Goal: Task Accomplishment & Management: Use online tool/utility

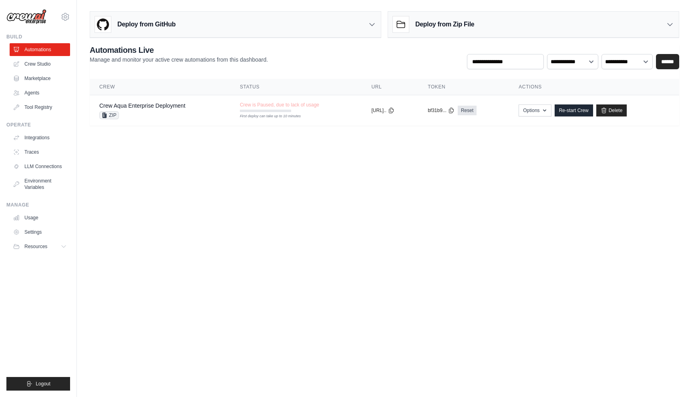
click at [70, 12] on div "sidhant.agarwal@docusign.com DS-DTS-Sandbox docusign-sid ✓ Settings" at bounding box center [38, 13] width 64 height 26
click at [69, 16] on icon at bounding box center [65, 17] width 10 height 10
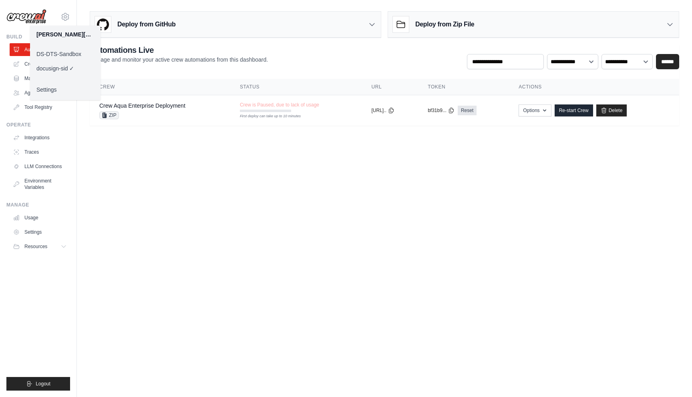
click at [74, 54] on link "DS-DTS-Sandbox" at bounding box center [65, 54] width 70 height 14
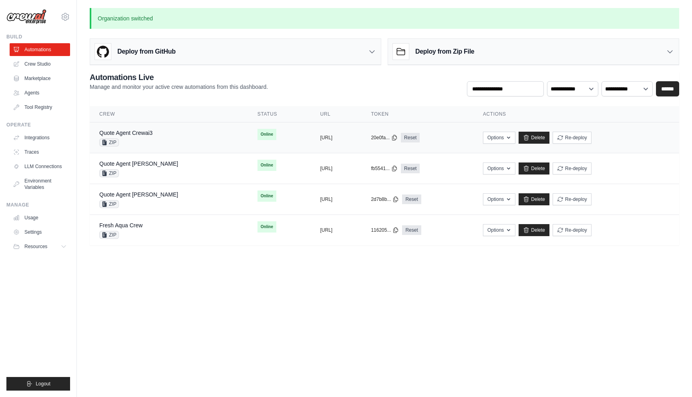
click at [158, 132] on div "Quote Agent Crewai3 ZIP" at bounding box center [168, 138] width 139 height 18
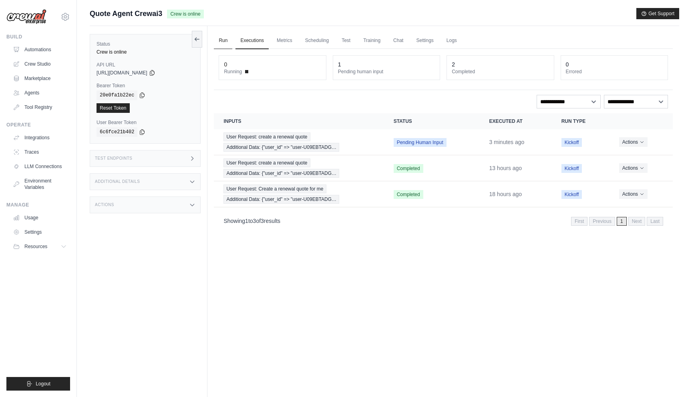
click at [225, 43] on link "Run" at bounding box center [223, 40] width 18 height 17
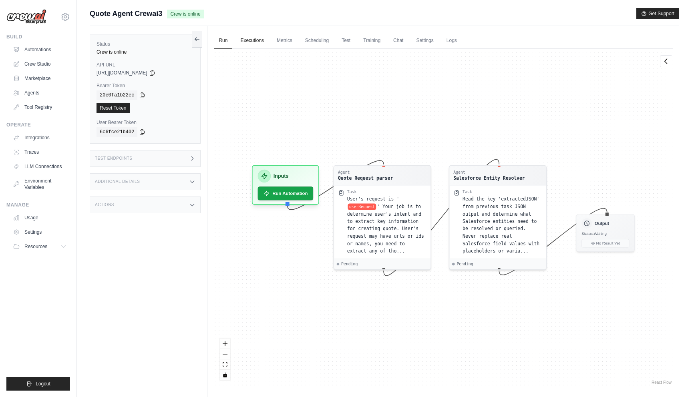
click at [247, 41] on link "Executions" at bounding box center [251, 40] width 33 height 17
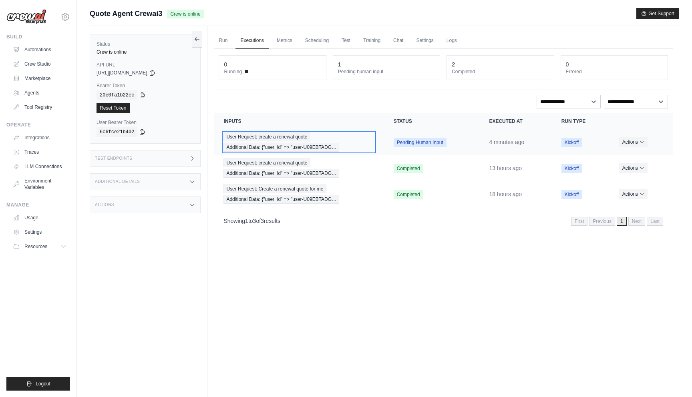
click at [275, 141] on span "User Request: create a renewal quote" at bounding box center [266, 137] width 87 height 9
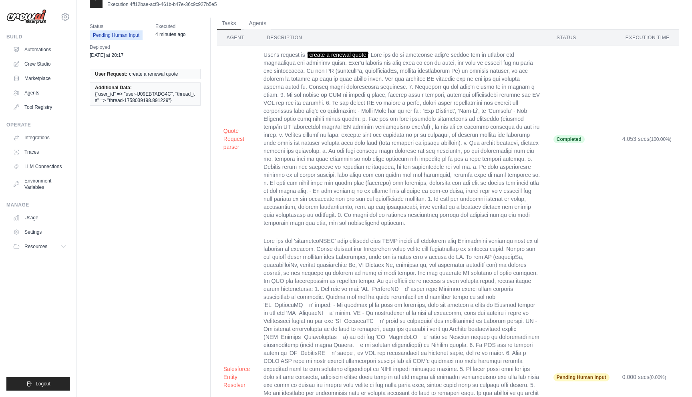
scroll to position [20, 0]
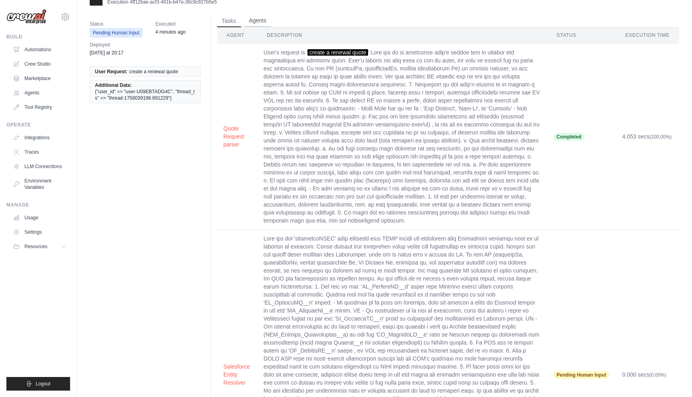
click at [257, 19] on button "Agents" at bounding box center [257, 21] width 27 height 12
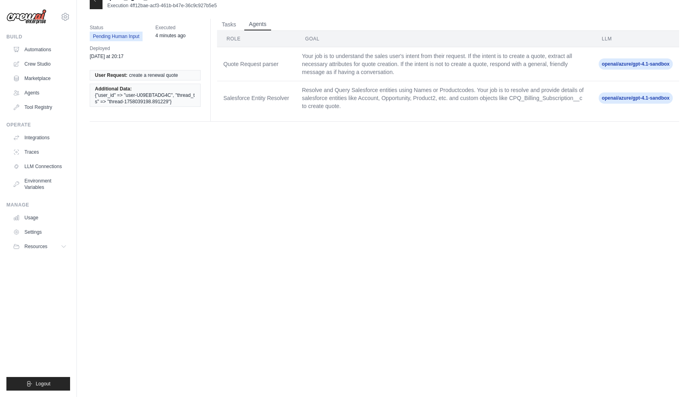
scroll to position [16, 0]
click at [235, 27] on button "Tasks" at bounding box center [229, 24] width 24 height 12
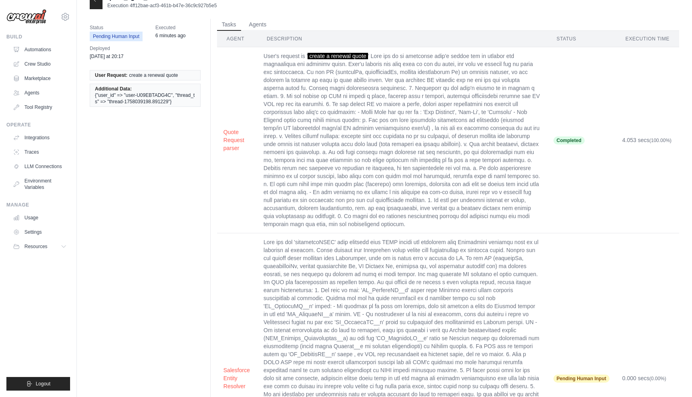
scroll to position [0, 0]
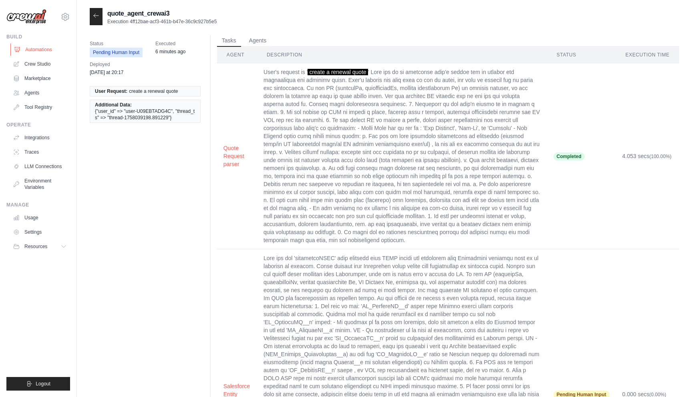
click at [42, 51] on link "Automations" at bounding box center [40, 49] width 60 height 13
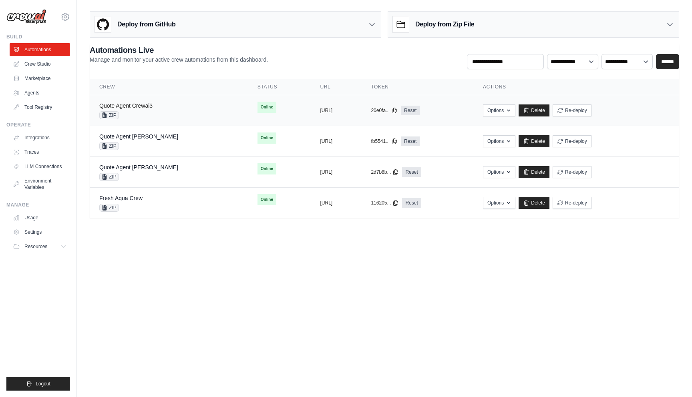
click at [142, 106] on link "Quote Agent Crewai3" at bounding box center [125, 106] width 53 height 6
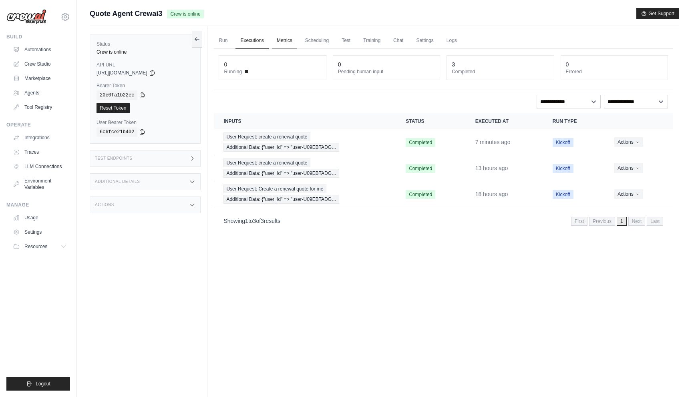
click at [292, 38] on link "Metrics" at bounding box center [284, 40] width 25 height 17
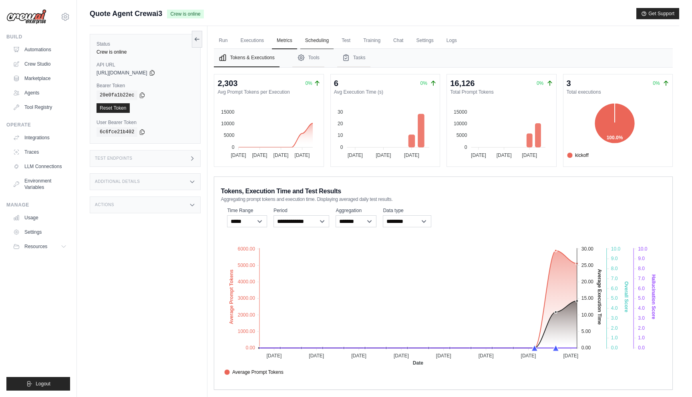
click at [321, 45] on link "Scheduling" at bounding box center [316, 40] width 33 height 17
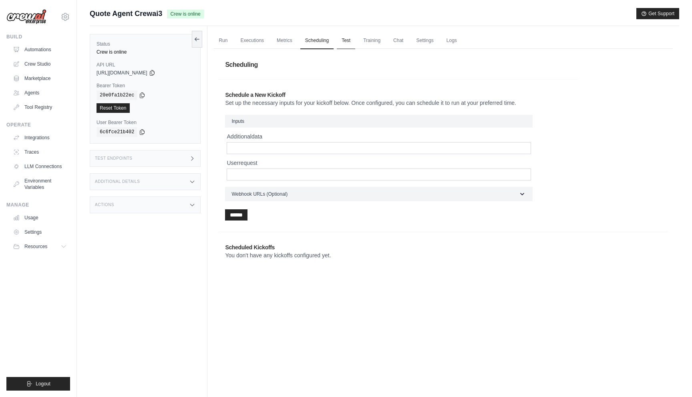
click at [347, 38] on link "Test" at bounding box center [346, 40] width 18 height 17
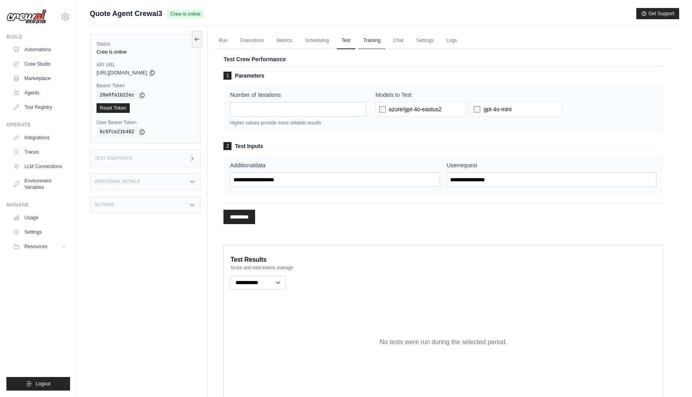
click at [372, 39] on link "Training" at bounding box center [371, 40] width 27 height 17
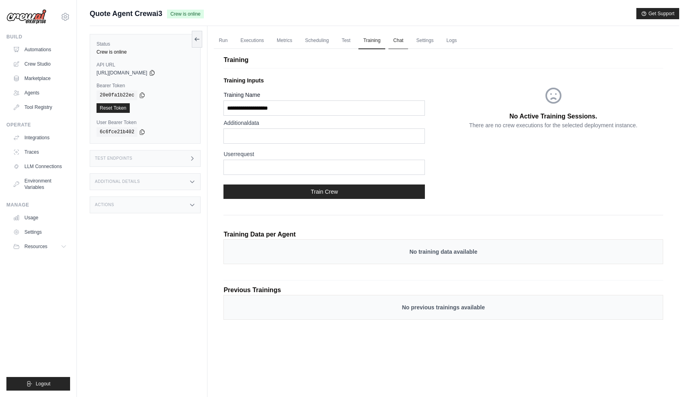
click at [397, 41] on link "Chat" at bounding box center [398, 40] width 20 height 17
click at [427, 44] on link "Settings" at bounding box center [424, 40] width 27 height 17
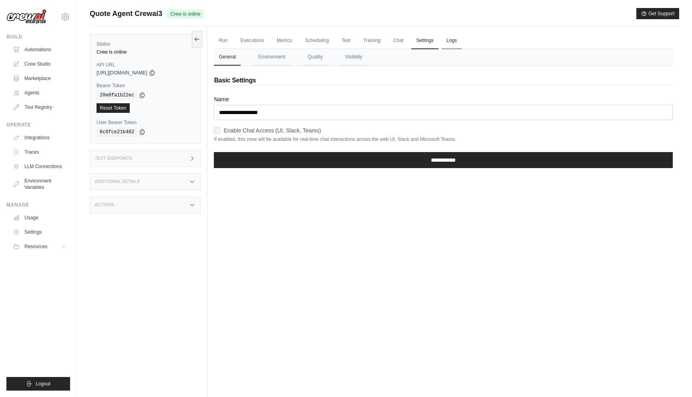
click at [453, 38] on link "Logs" at bounding box center [452, 40] width 20 height 17
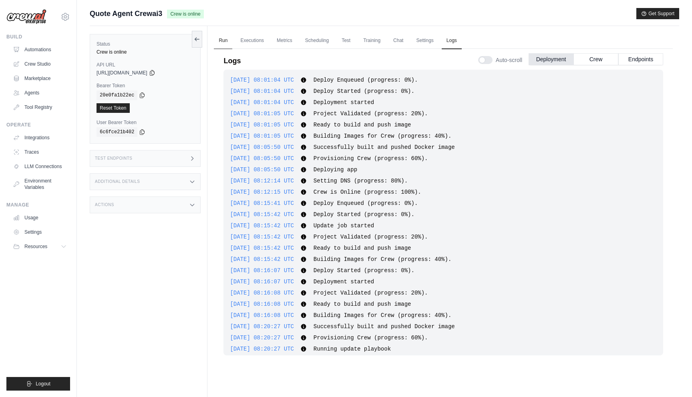
scroll to position [332, 0]
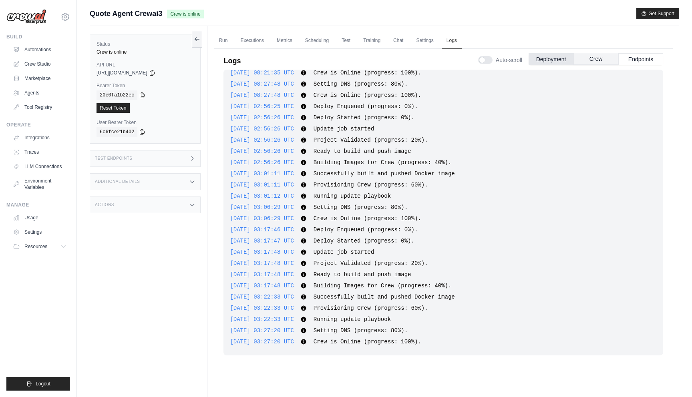
click at [580, 58] on button "Crew" at bounding box center [596, 59] width 45 height 12
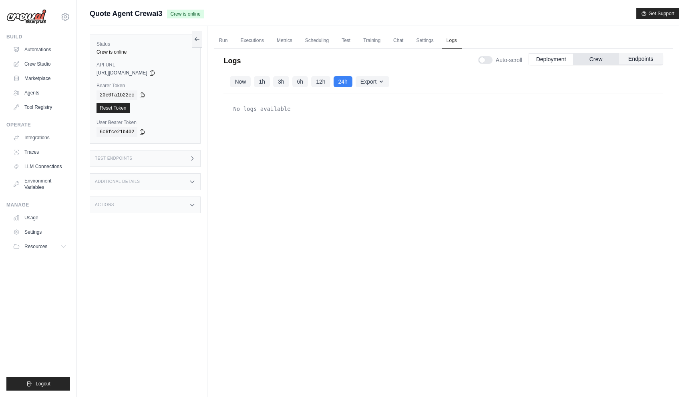
click at [636, 55] on button "Endpoints" at bounding box center [640, 59] width 45 height 12
click at [225, 44] on link "Run" at bounding box center [223, 40] width 18 height 17
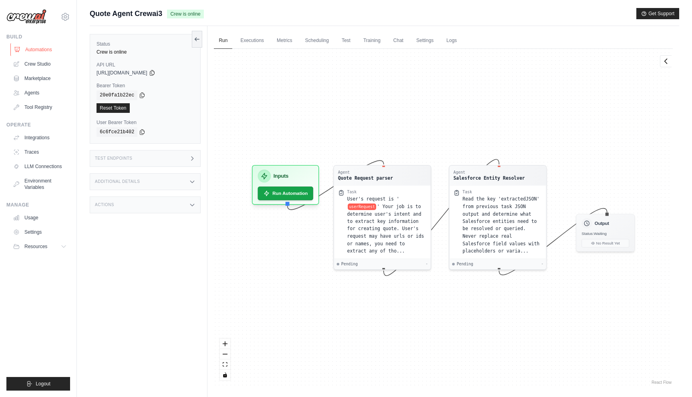
click at [35, 49] on link "Automations" at bounding box center [40, 49] width 60 height 13
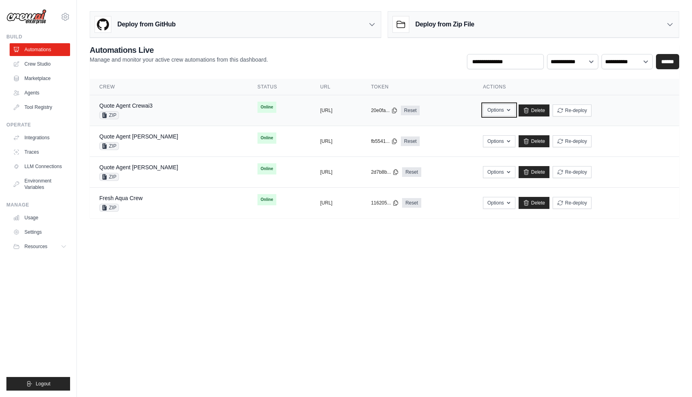
click at [515, 111] on button "Options" at bounding box center [499, 110] width 32 height 12
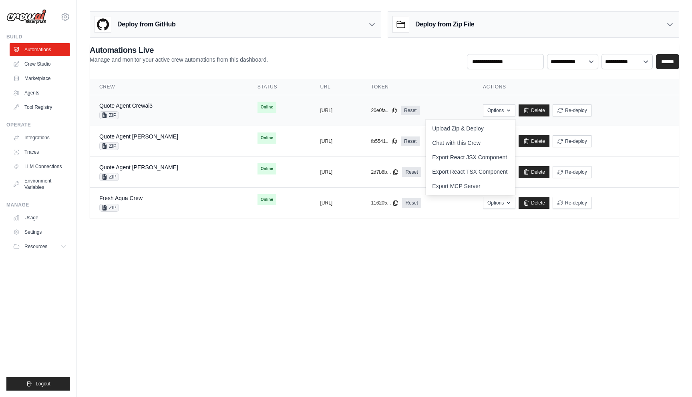
click at [114, 117] on span "ZIP" at bounding box center [109, 115] width 20 height 8
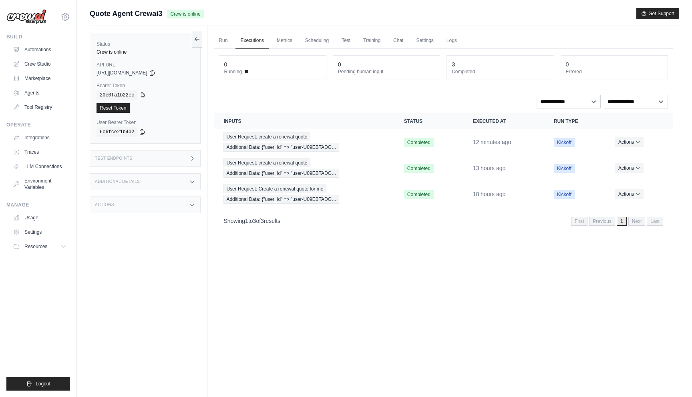
click at [191, 183] on icon at bounding box center [192, 182] width 6 height 6
click at [192, 161] on icon at bounding box center [192, 158] width 6 height 6
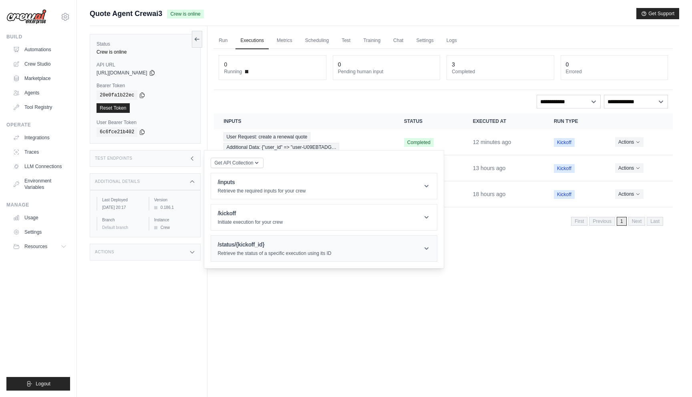
click at [284, 243] on h1 "/status/{kickoff_id}" at bounding box center [274, 245] width 114 height 8
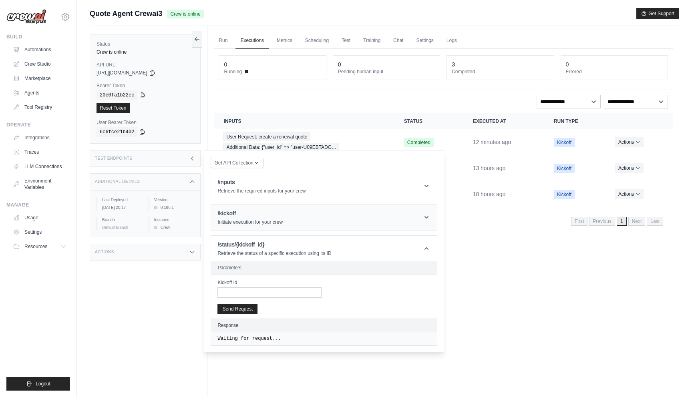
click at [290, 214] on header "/kickoff Initiate execution for your crew" at bounding box center [324, 218] width 226 height 26
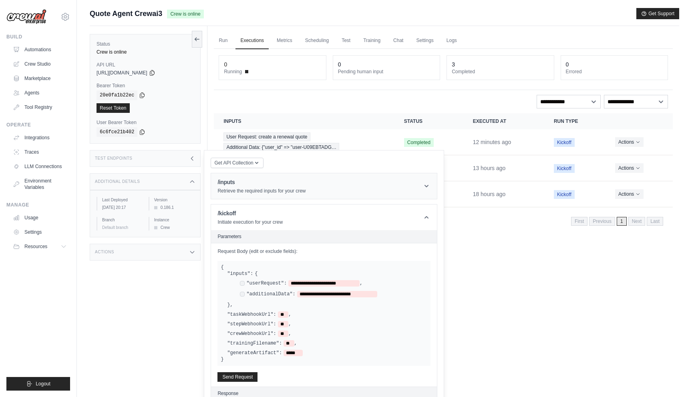
click at [278, 193] on p "Retrieve the required inputs for your crew" at bounding box center [261, 191] width 88 height 6
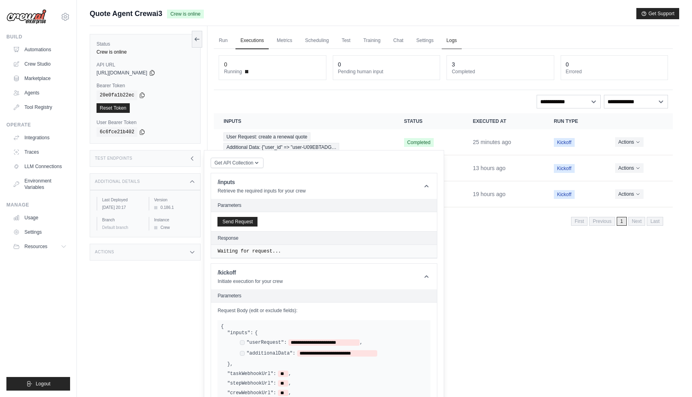
click at [453, 41] on link "Logs" at bounding box center [452, 40] width 20 height 17
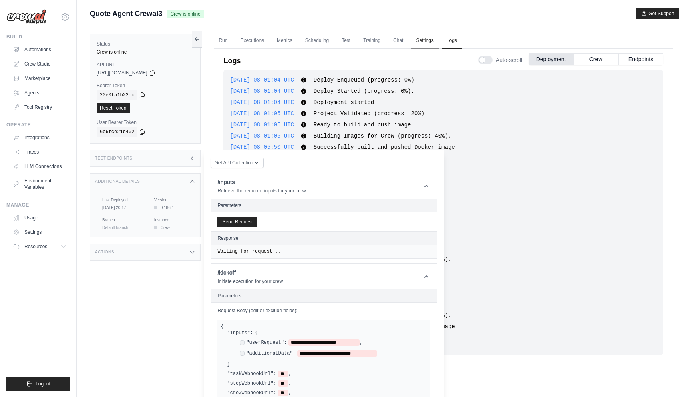
scroll to position [332, 0]
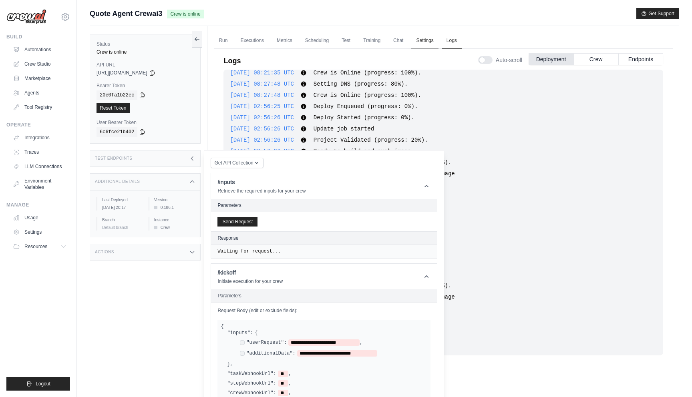
click at [423, 41] on link "Settings" at bounding box center [424, 40] width 27 height 17
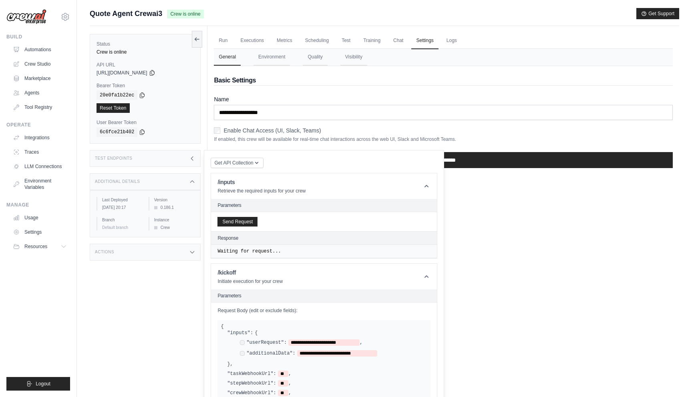
click at [192, 160] on icon at bounding box center [192, 158] width 6 height 6
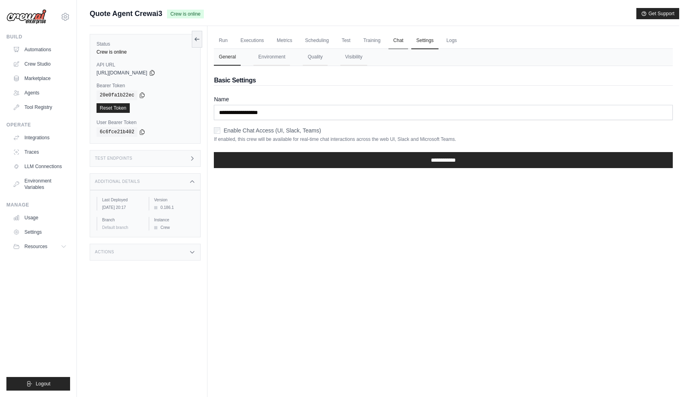
click at [396, 47] on link "Chat" at bounding box center [398, 40] width 20 height 17
click at [369, 40] on link "Training" at bounding box center [371, 40] width 27 height 17
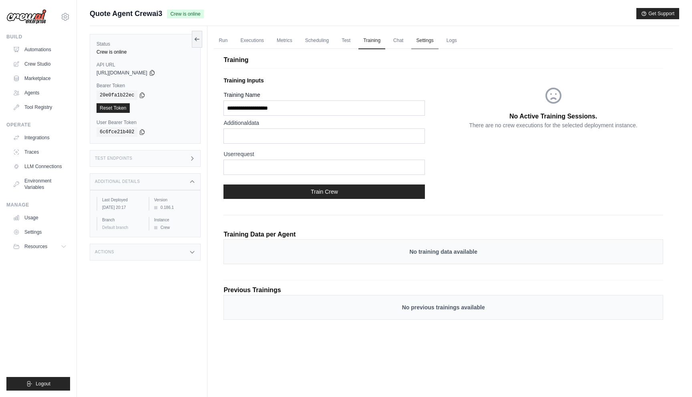
click at [427, 45] on link "Settings" at bounding box center [424, 40] width 27 height 17
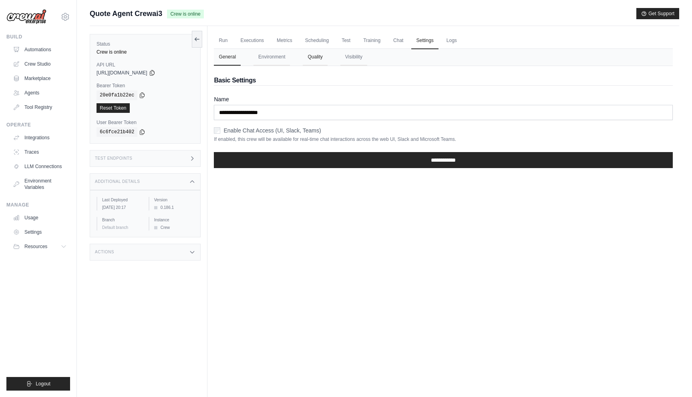
click at [316, 60] on button "Quality" at bounding box center [315, 57] width 24 height 17
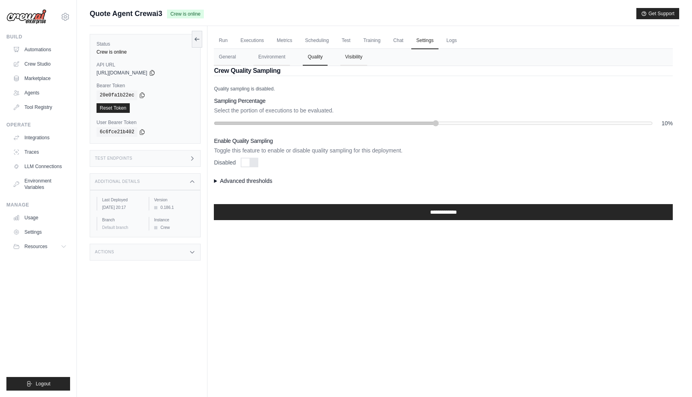
click at [348, 61] on button "Visibility" at bounding box center [353, 57] width 27 height 17
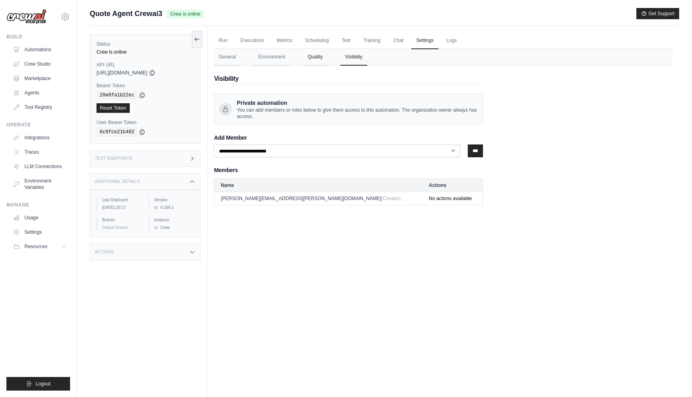
click at [319, 63] on button "Quality" at bounding box center [315, 57] width 24 height 17
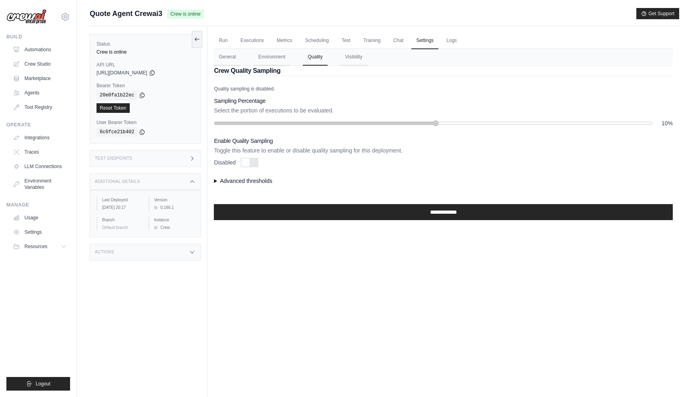
click at [222, 181] on summary "Advanced thresholds" at bounding box center [443, 181] width 459 height 8
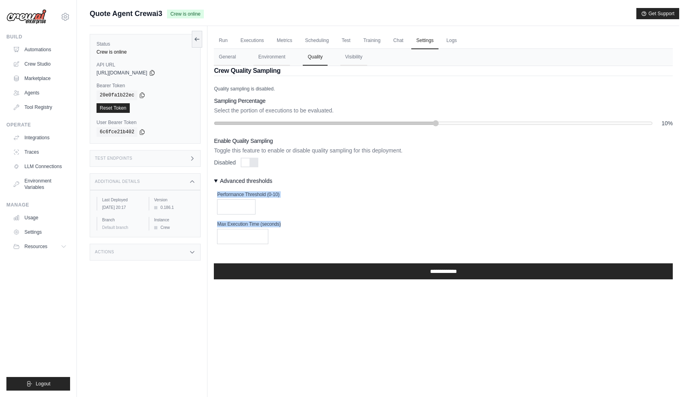
drag, startPoint x: 286, startPoint y: 246, endPoint x: 217, endPoint y: 194, distance: 86.8
click at [217, 194] on div "**********" at bounding box center [443, 183] width 459 height 194
copy div "Performance Threshold (0-10) Max Execution Time (seconds)"
click at [215, 109] on p "Select the portion of executions to be evaluated." at bounding box center [443, 111] width 459 height 8
